Goal: Transaction & Acquisition: Purchase product/service

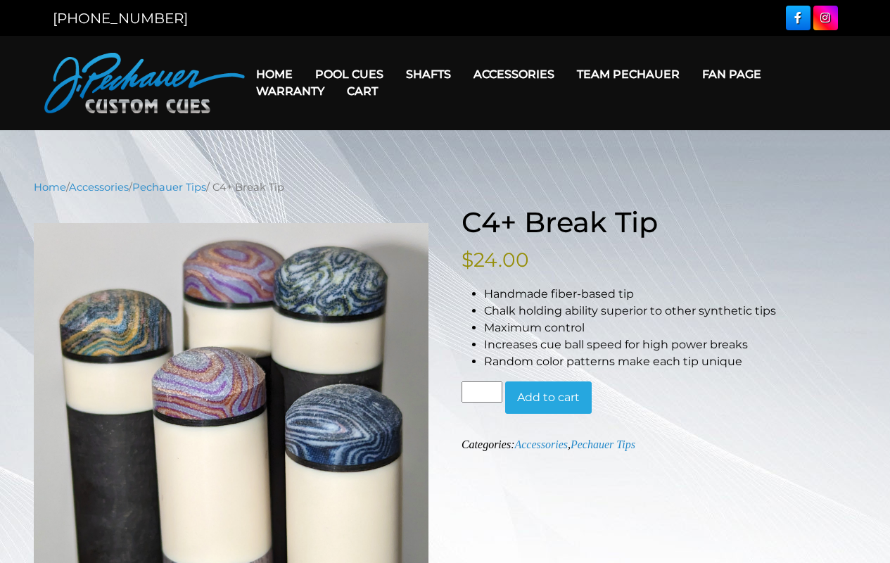
click at [481, 392] on input "*" at bounding box center [482, 391] width 41 height 21
type input "*"
click at [548, 397] on button "Add to cart" at bounding box center [548, 397] width 87 height 32
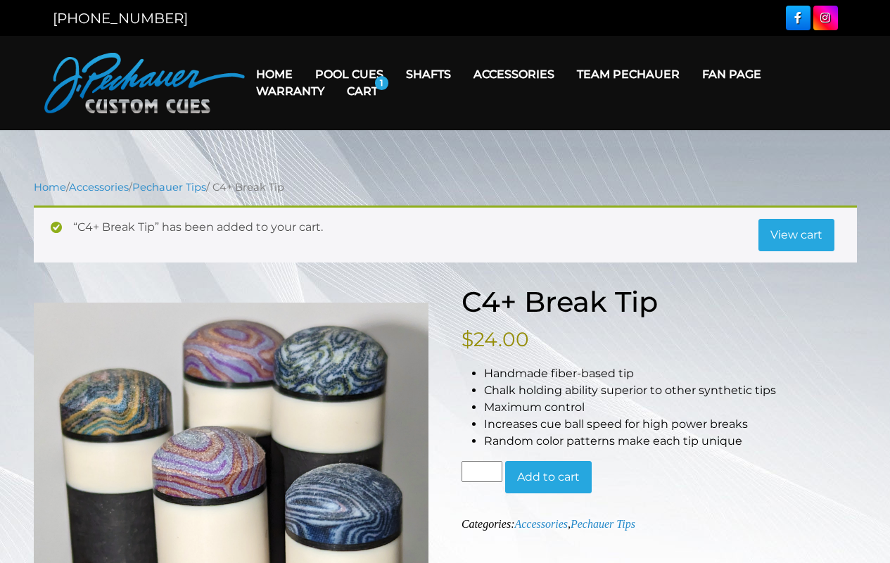
click at [481, 471] on input "*" at bounding box center [482, 471] width 41 height 21
type input "*"
click at [548, 476] on button "Add to cart" at bounding box center [548, 477] width 87 height 32
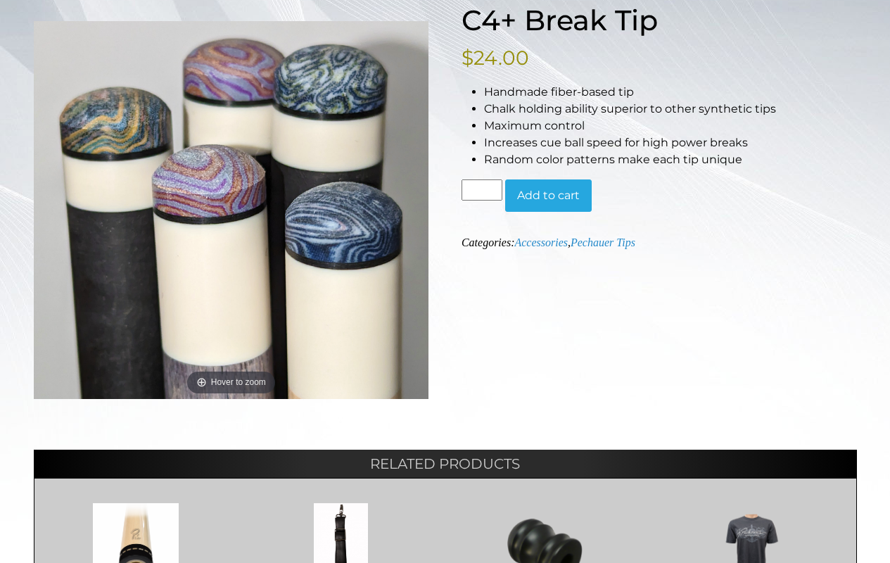
scroll to position [422, 0]
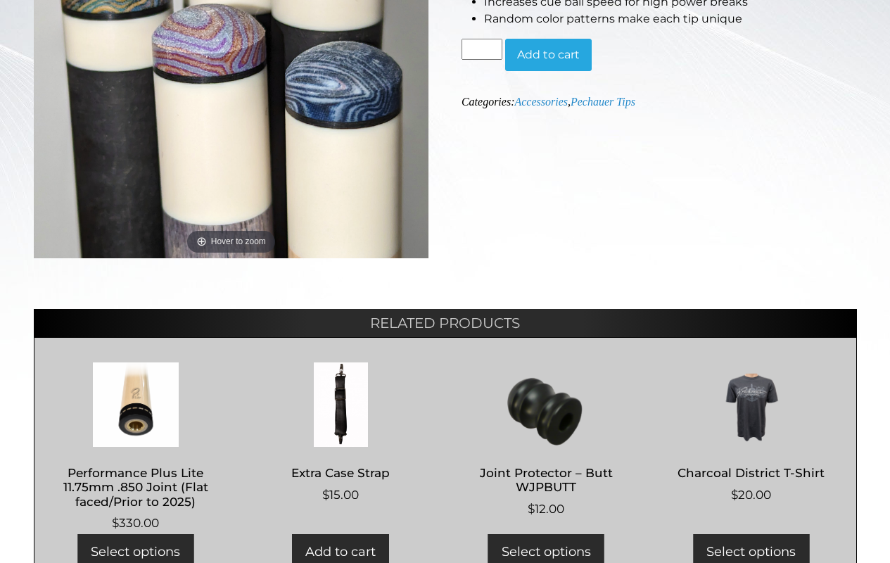
click at [548, 54] on button "Add to cart" at bounding box center [548, 55] width 87 height 32
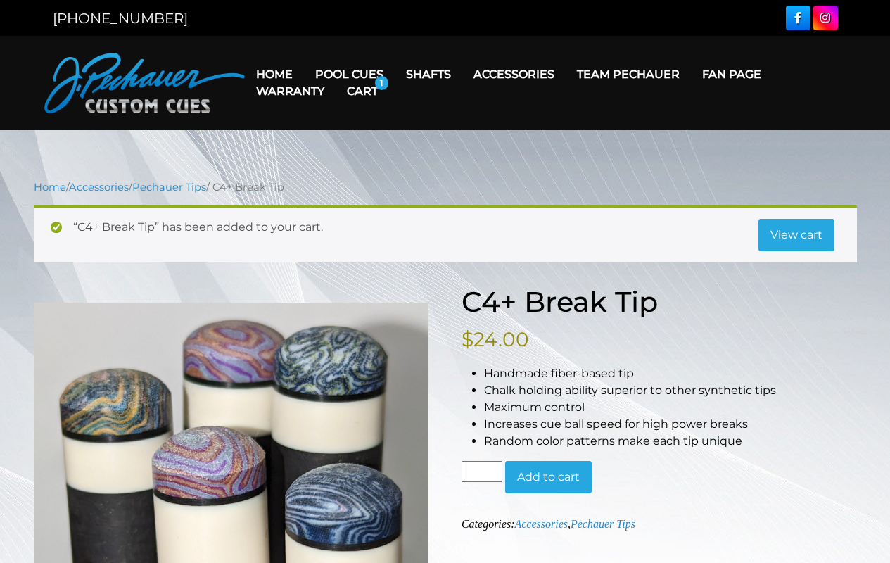
click at [796, 234] on link "View cart" at bounding box center [797, 235] width 76 height 32
